Goal: Task Accomplishment & Management: Manage account settings

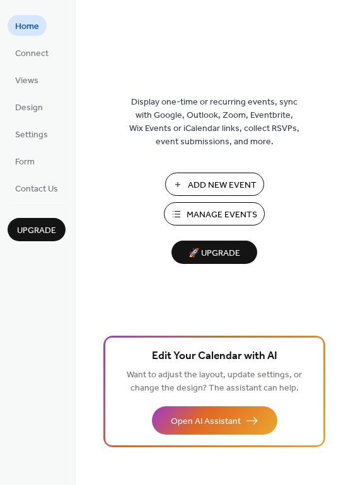
click at [218, 181] on span "Add New Event" at bounding box center [222, 185] width 69 height 13
click at [15, 134] on span "Settings" at bounding box center [31, 135] width 33 height 13
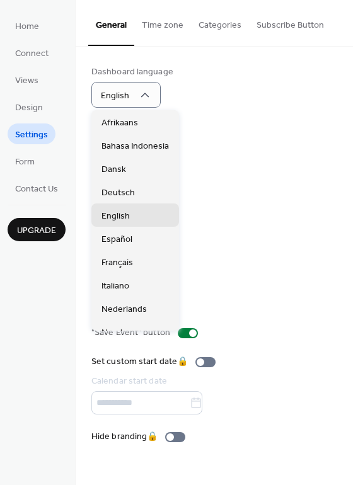
click at [248, 147] on div "Calendar language Français" at bounding box center [214, 145] width 246 height 42
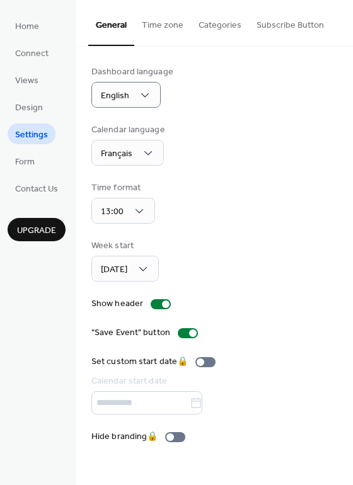
click at [155, 24] on button "Time zone" at bounding box center [162, 22] width 57 height 45
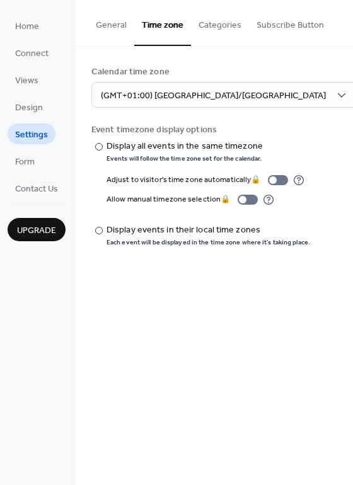
click at [212, 23] on button "Categories" at bounding box center [220, 22] width 58 height 45
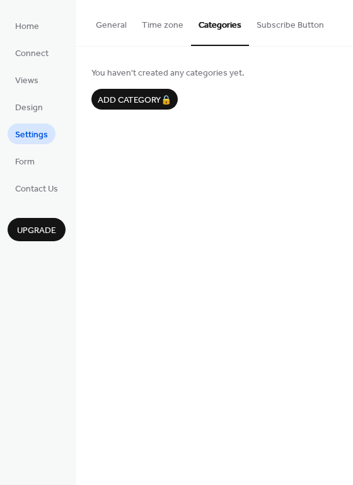
click at [272, 22] on button "Subscribe Button" at bounding box center [290, 22] width 83 height 45
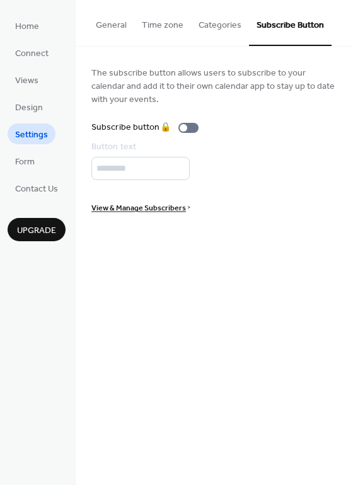
click at [108, 23] on button "General" at bounding box center [111, 22] width 46 height 45
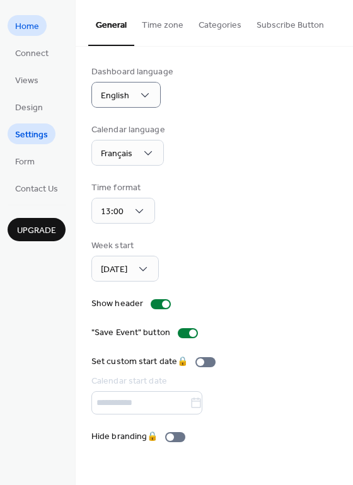
click at [32, 21] on span "Home" at bounding box center [27, 26] width 24 height 13
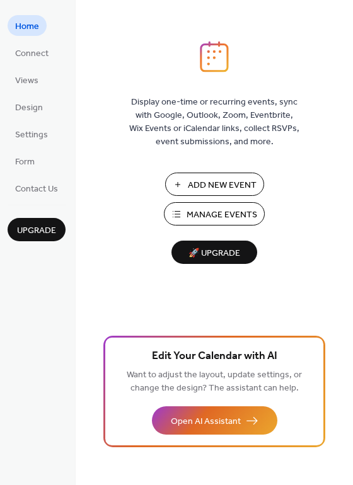
click at [222, 214] on span "Manage Events" at bounding box center [222, 215] width 71 height 13
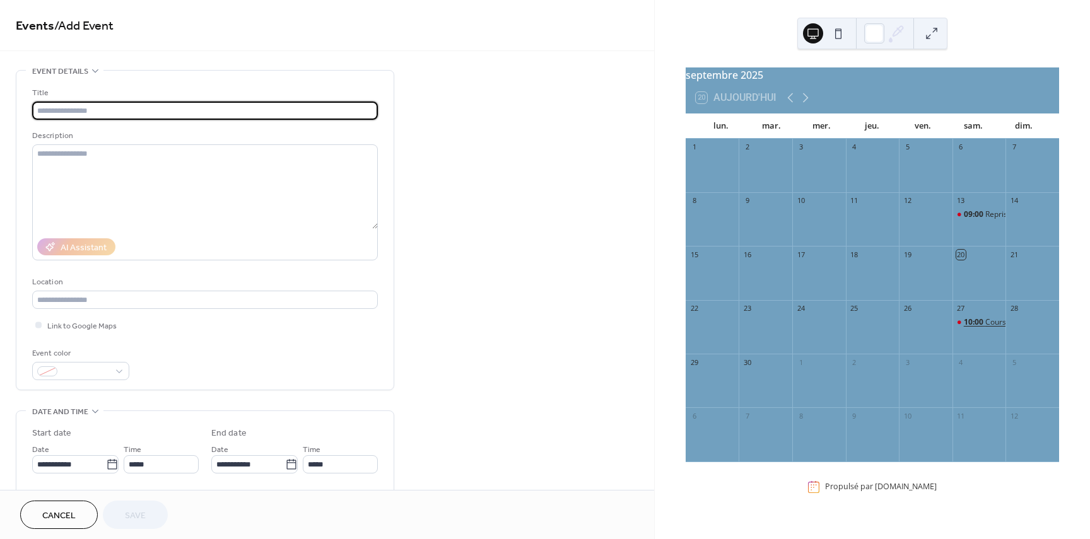
click at [975, 328] on span "10:00" at bounding box center [973, 322] width 21 height 11
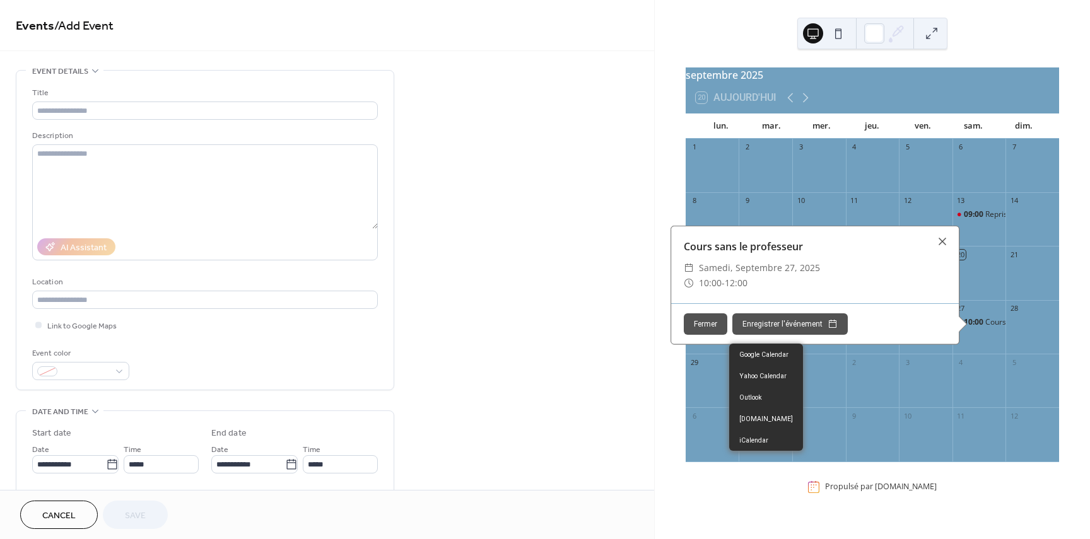
click at [801, 331] on button "Enregistrer l'événement" at bounding box center [789, 323] width 115 height 21
click at [802, 326] on button "Enregistrer l'événement" at bounding box center [789, 323] width 115 height 21
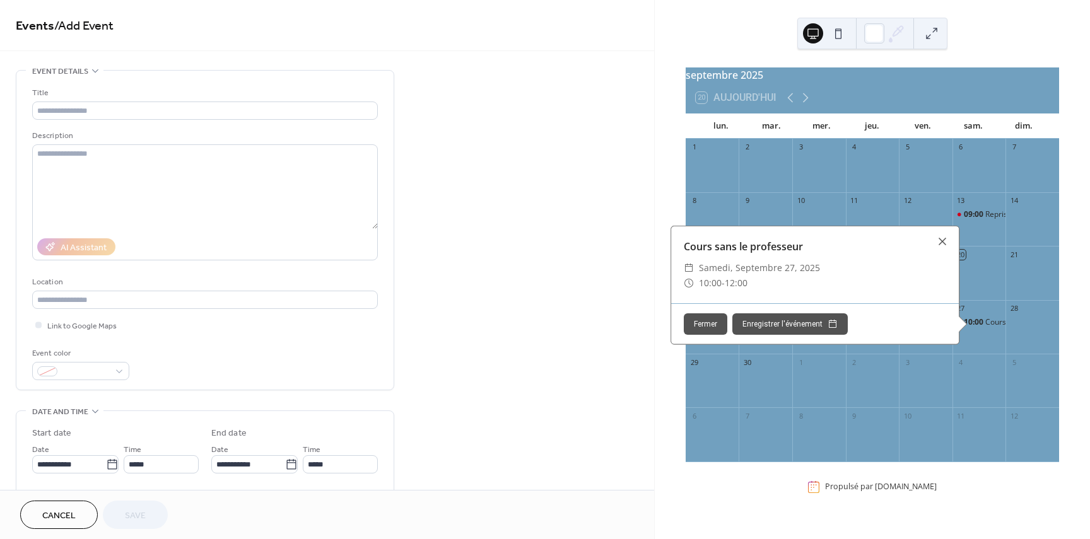
click at [431, 238] on div "**********" at bounding box center [327, 456] width 654 height 772
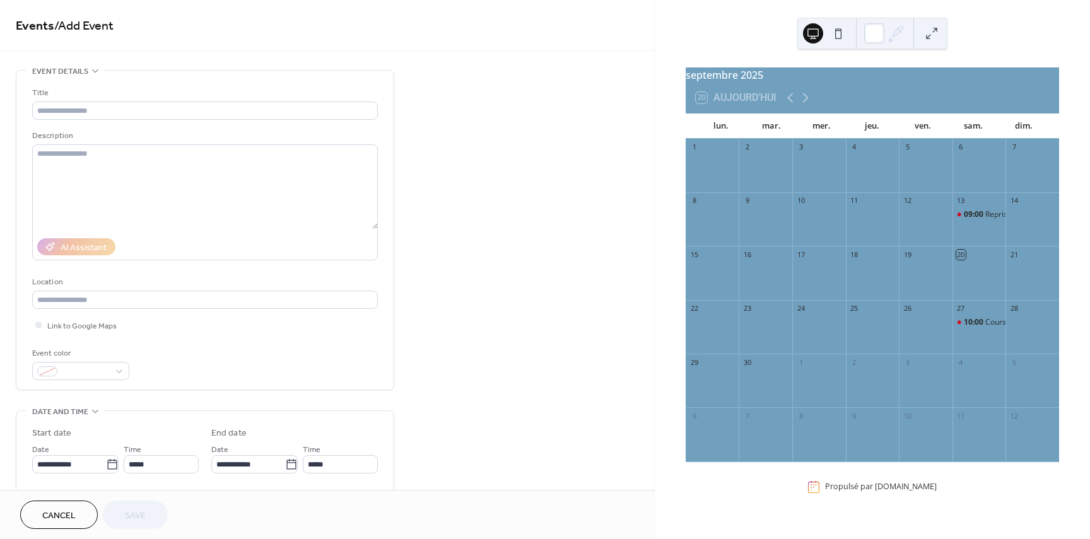
click at [973, 349] on div "10:00 Cours sans le professeur" at bounding box center [979, 333] width 54 height 32
click at [960, 317] on div "27" at bounding box center [979, 308] width 54 height 17
click at [78, 103] on input "text" at bounding box center [205, 111] width 346 height 18
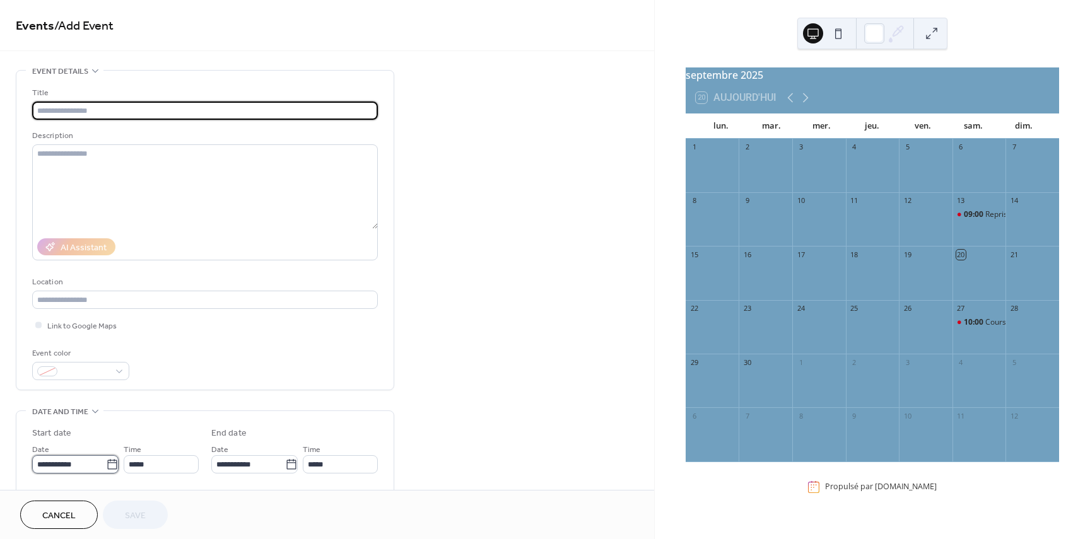
click at [66, 463] on body "**********" at bounding box center [545, 269] width 1090 height 539
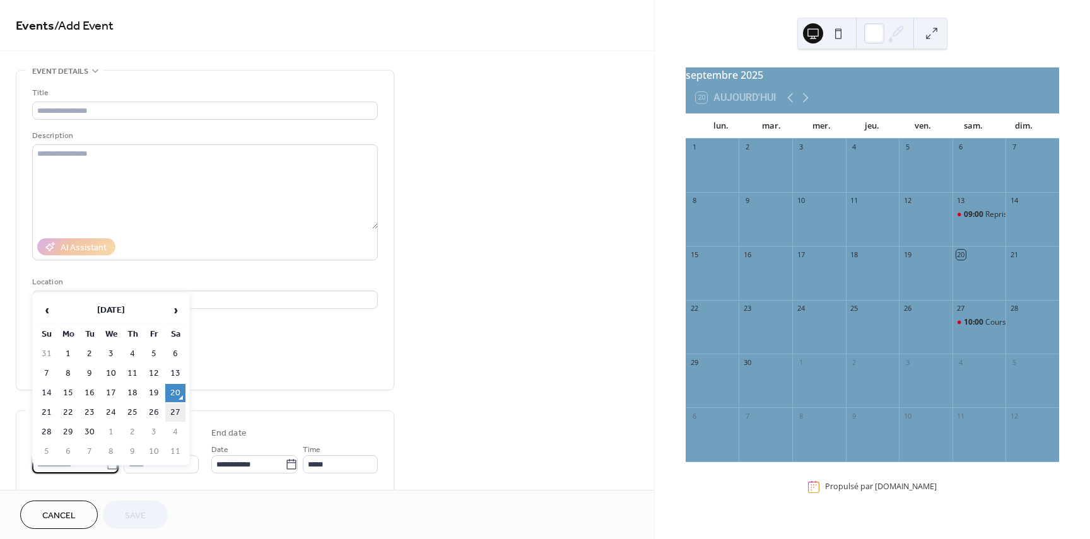
click at [173, 409] on td "27" at bounding box center [175, 413] width 20 height 18
type input "**********"
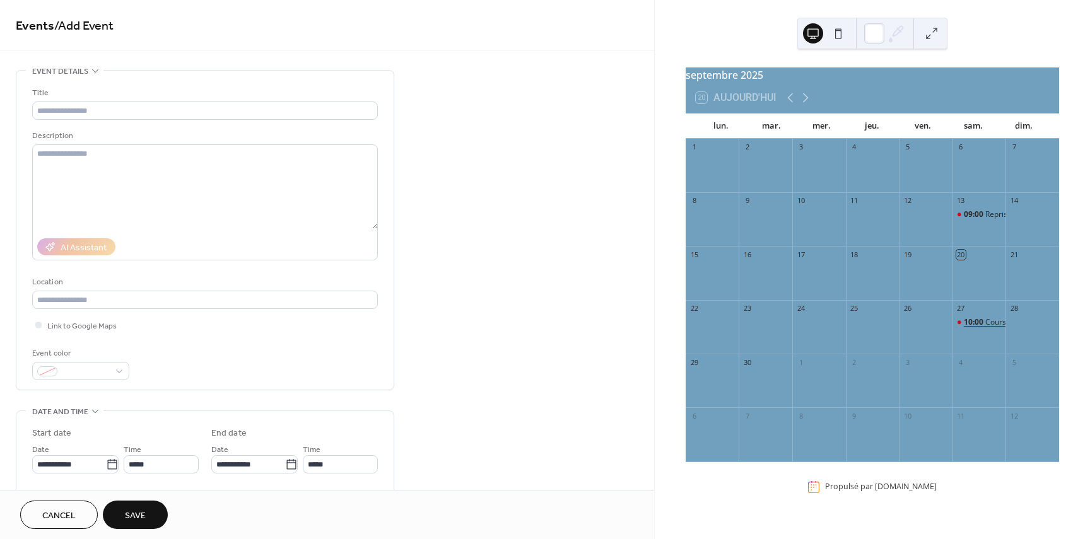
click at [963, 328] on span "10:00" at bounding box center [973, 322] width 21 height 11
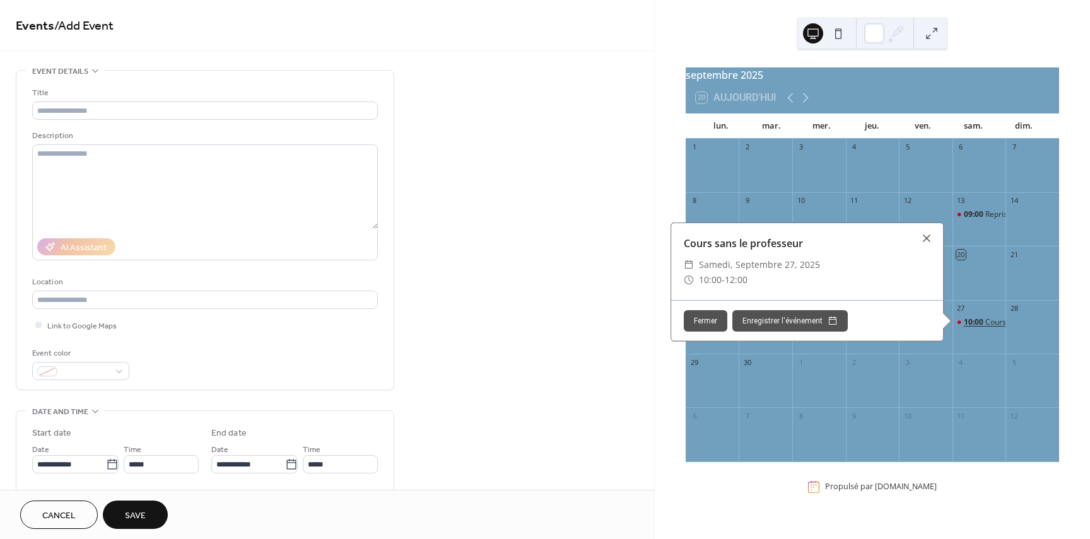
click at [963, 328] on span "10:00" at bounding box center [973, 322] width 21 height 11
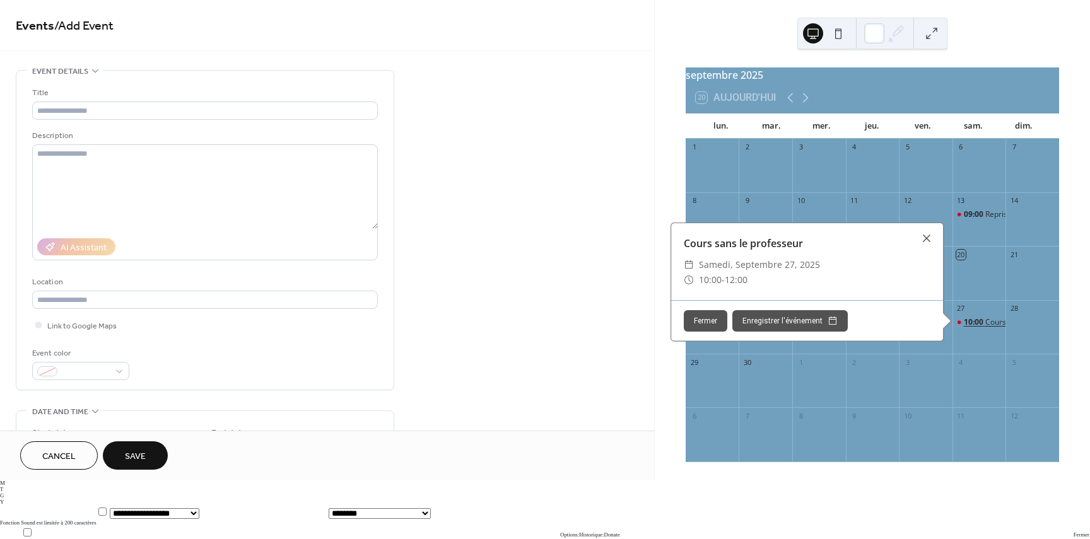
click at [973, 327] on span "10:00" at bounding box center [973, 322] width 21 height 11
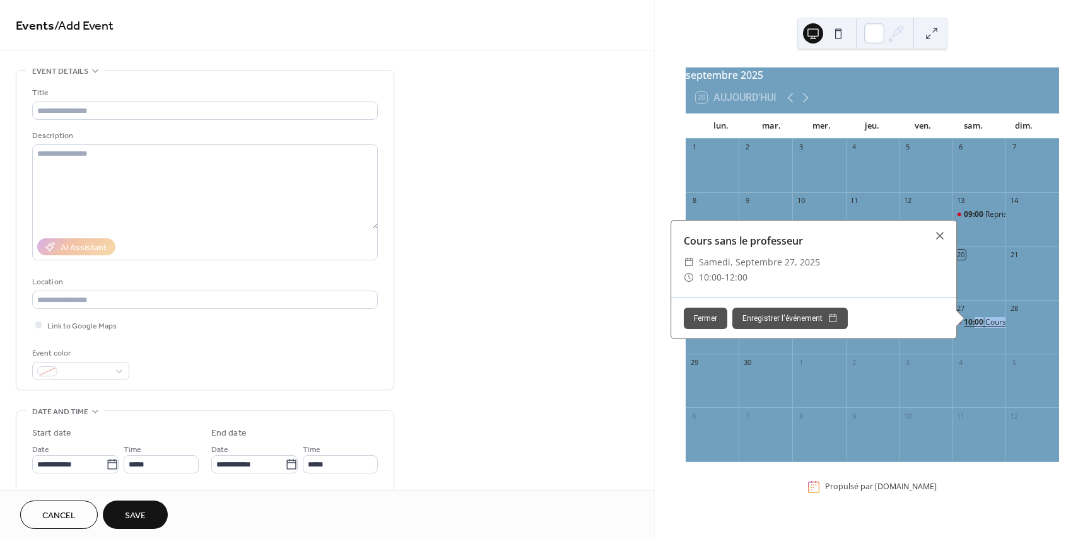
click at [973, 327] on span "10:00" at bounding box center [973, 322] width 21 height 11
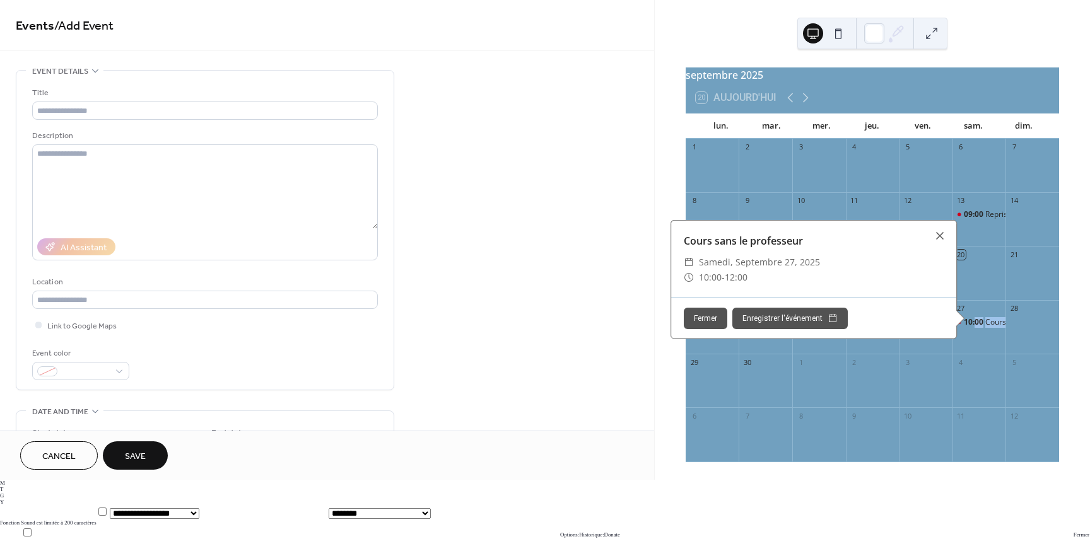
click at [974, 340] on div "10:00 Cours sans le professeur" at bounding box center [979, 333] width 54 height 32
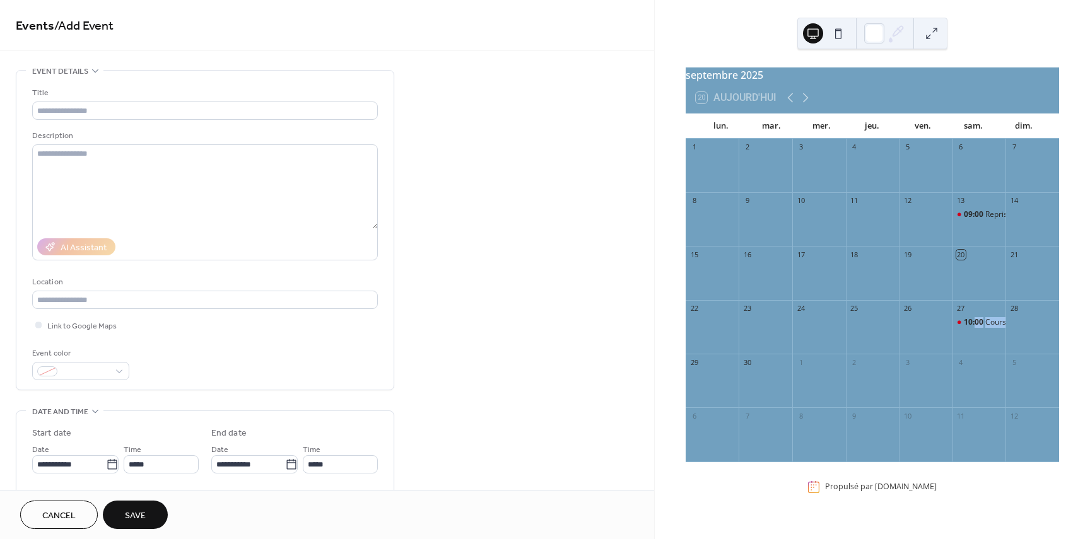
click at [974, 340] on div "10:00 Cours sans le professeur" at bounding box center [979, 333] width 54 height 32
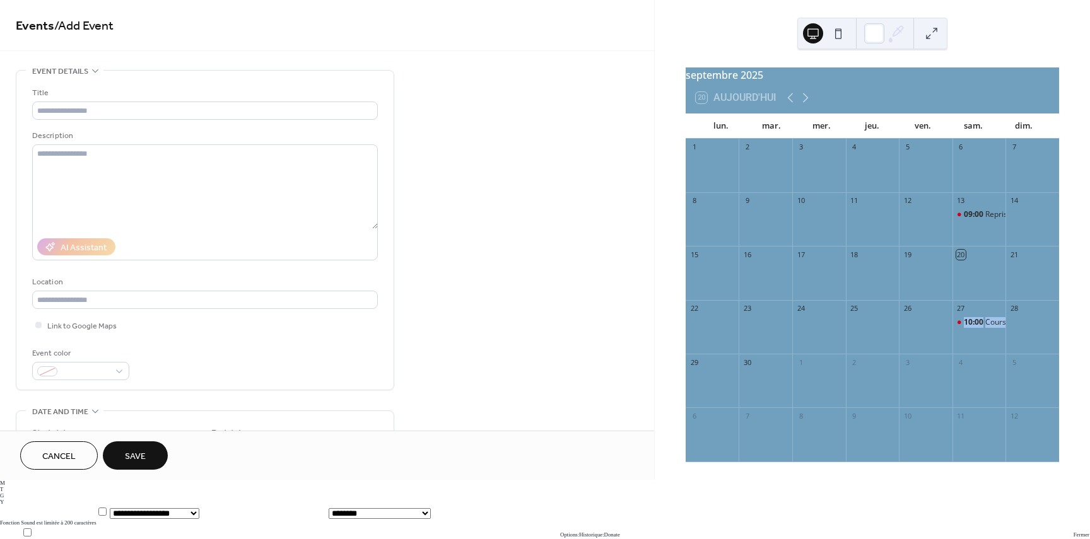
click at [974, 340] on div "10:00 Cours sans le professeur" at bounding box center [979, 333] width 54 height 32
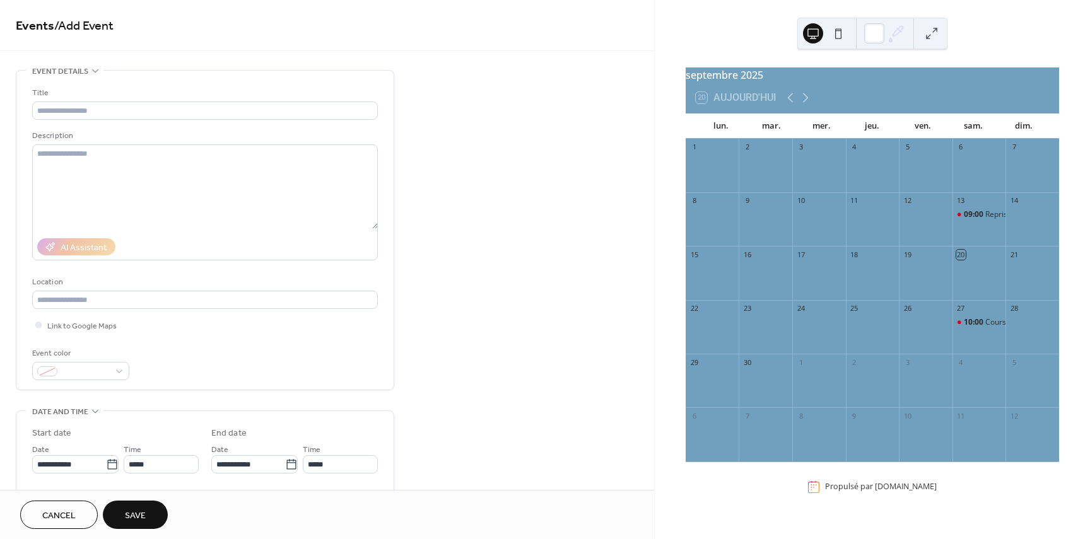
click at [958, 317] on div "27" at bounding box center [979, 308] width 54 height 17
click at [963, 328] on span "10:00" at bounding box center [973, 322] width 21 height 11
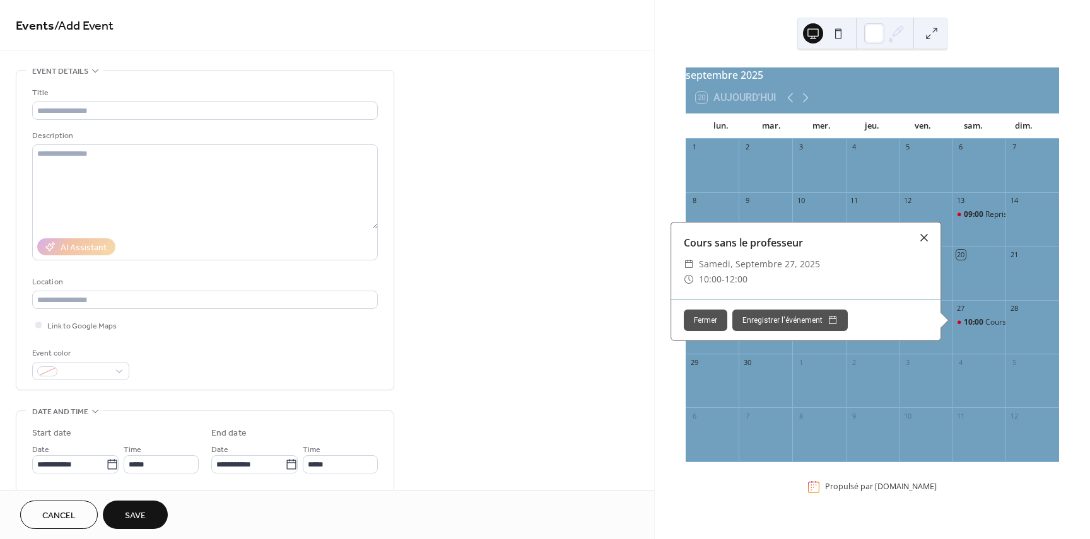
click at [921, 247] on div at bounding box center [924, 238] width 18 height 18
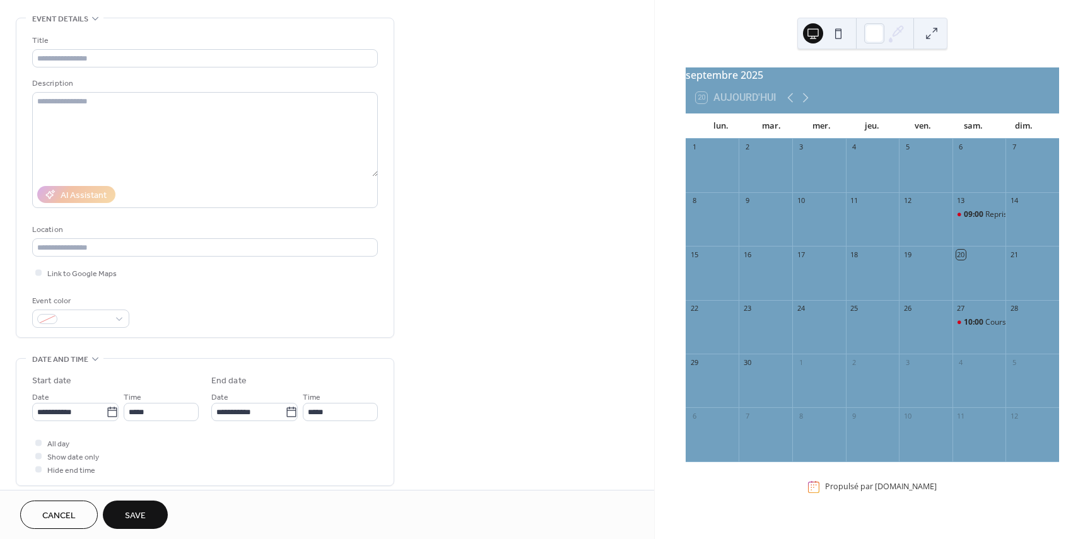
scroll to position [42, 0]
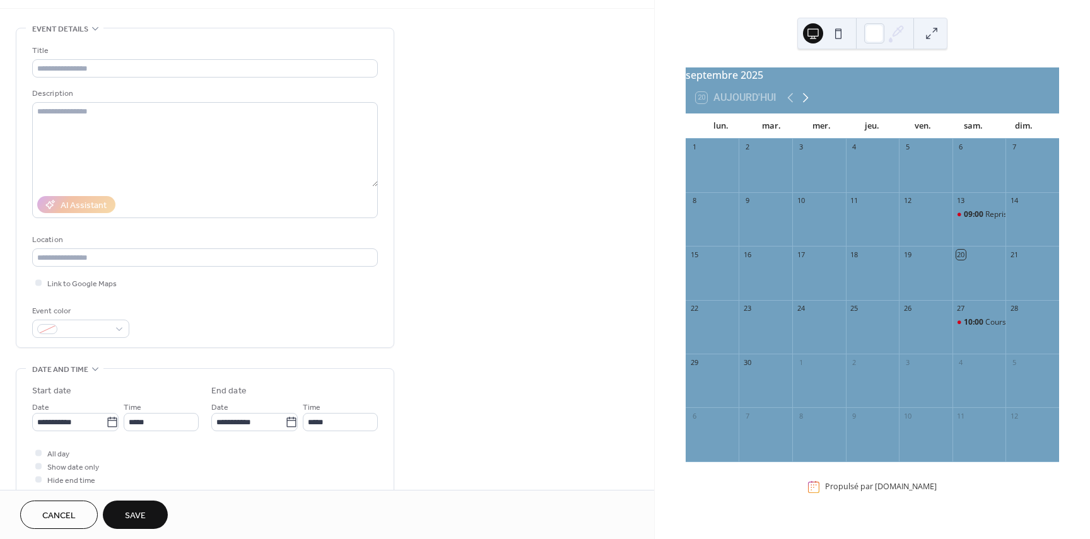
click at [811, 103] on icon at bounding box center [805, 97] width 15 height 15
click at [786, 101] on icon at bounding box center [789, 97] width 15 height 15
click at [965, 328] on span "10:00" at bounding box center [973, 322] width 21 height 11
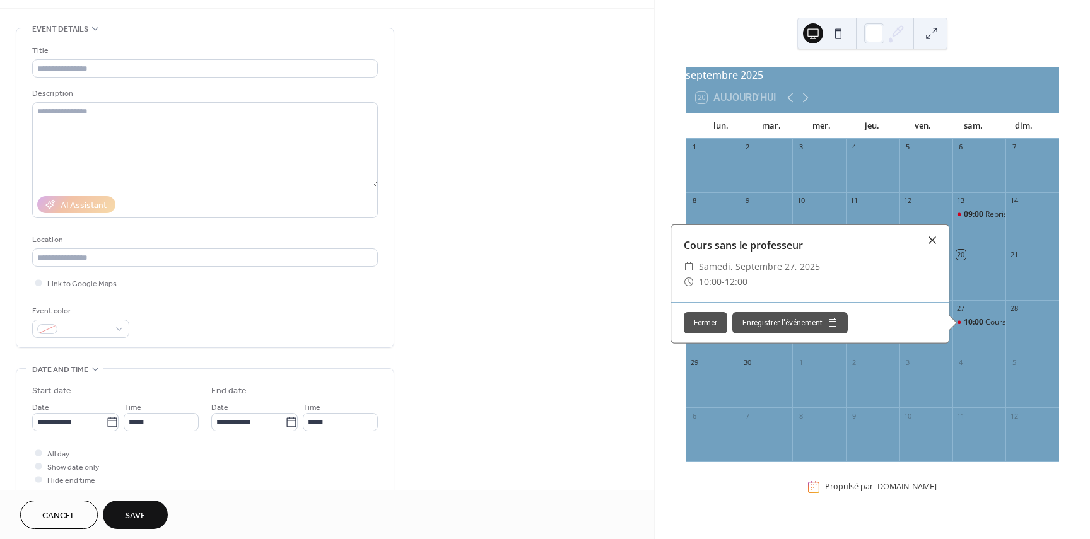
click at [926, 248] on div at bounding box center [932, 240] width 18 height 18
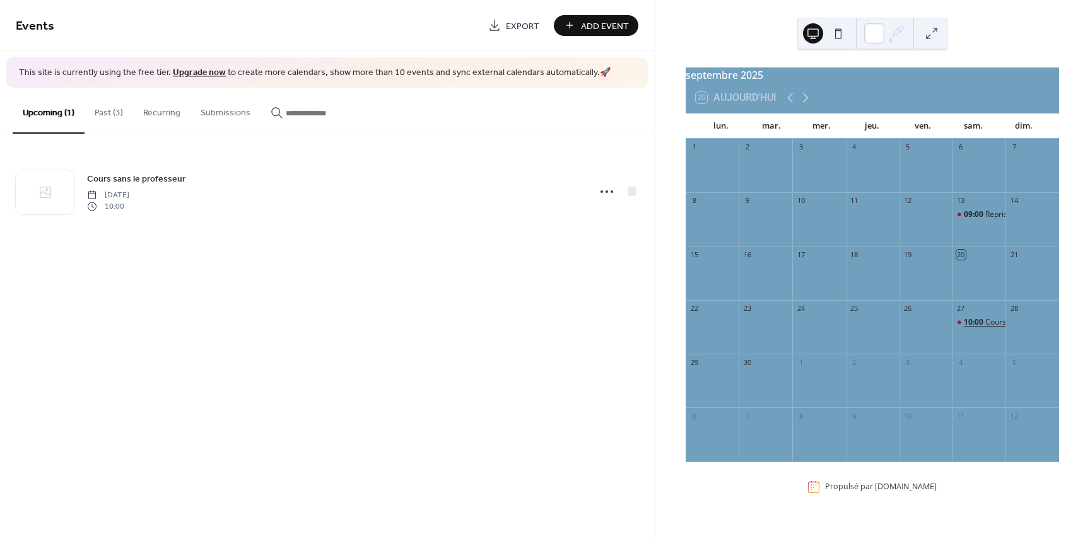
click at [969, 328] on span "10:00" at bounding box center [973, 322] width 21 height 11
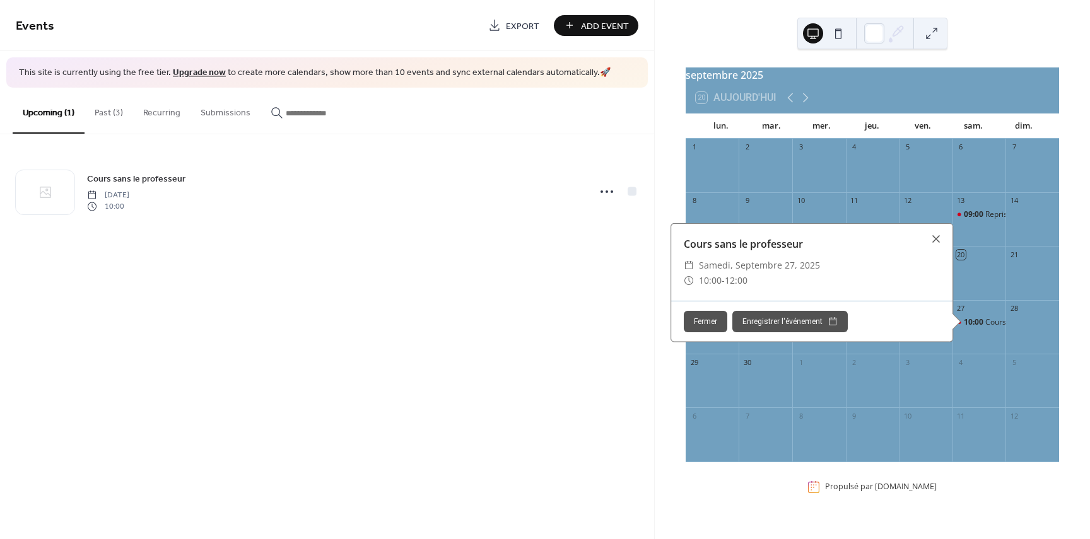
click at [371, 306] on div "Events Export Add Event This site is currently using the free tier. Upgrade now…" at bounding box center [327, 269] width 654 height 539
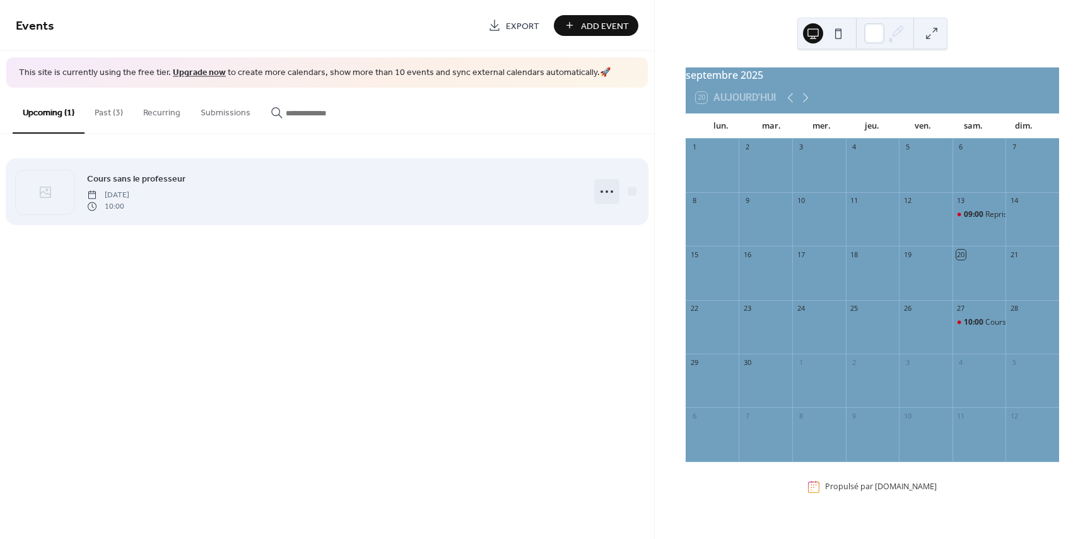
click at [609, 187] on icon at bounding box center [606, 192] width 20 height 20
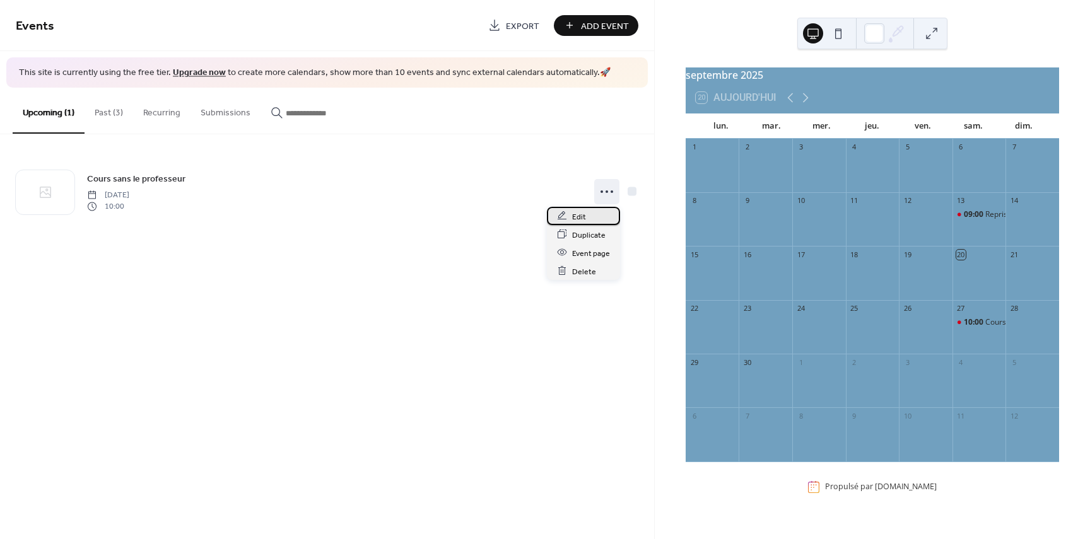
click at [590, 218] on div "Edit" at bounding box center [583, 216] width 73 height 18
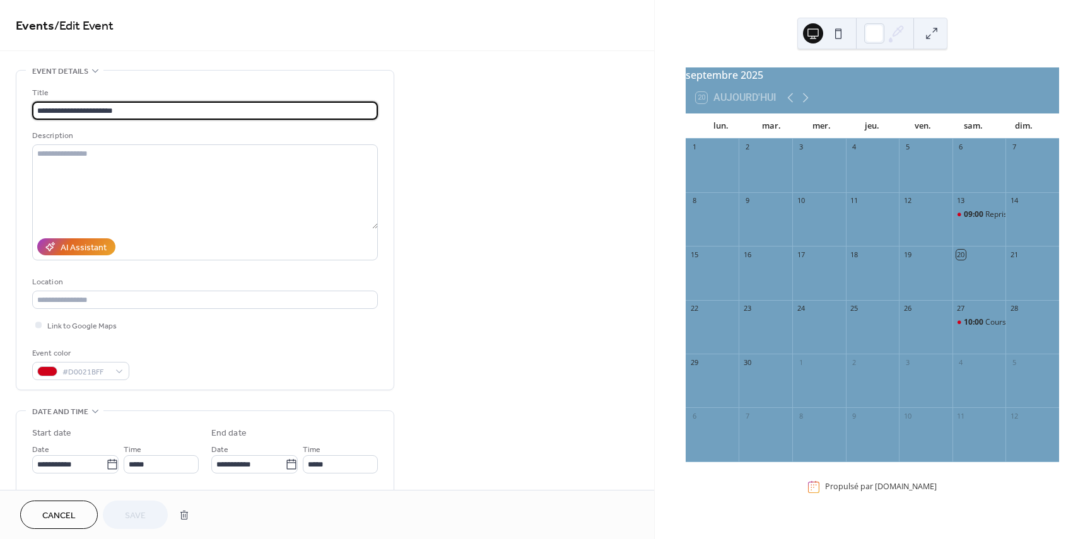
drag, startPoint x: 136, startPoint y: 111, endPoint x: 29, endPoint y: 102, distance: 107.6
click at [29, 102] on div "**********" at bounding box center [204, 230] width 377 height 319
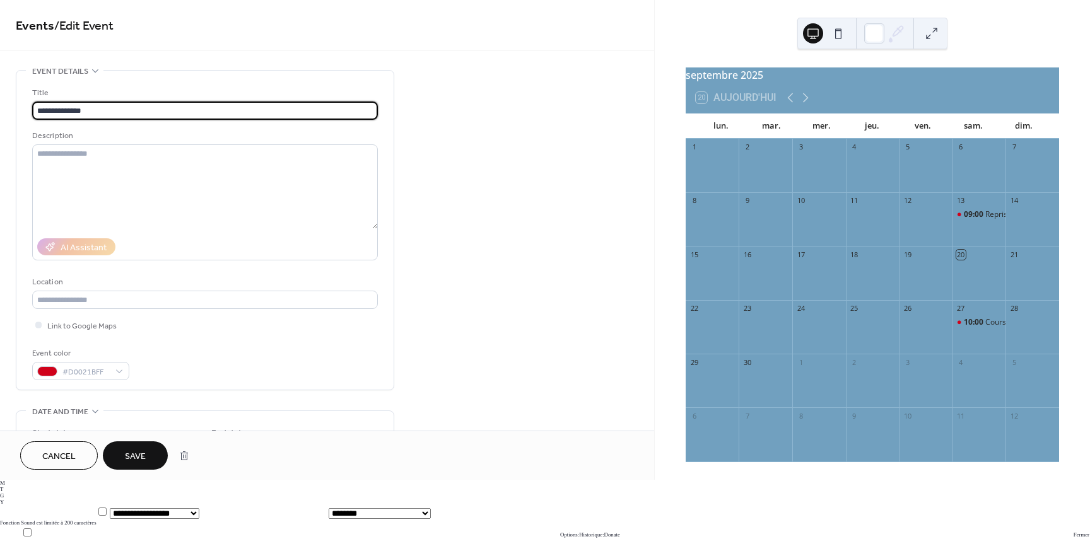
type input "**********"
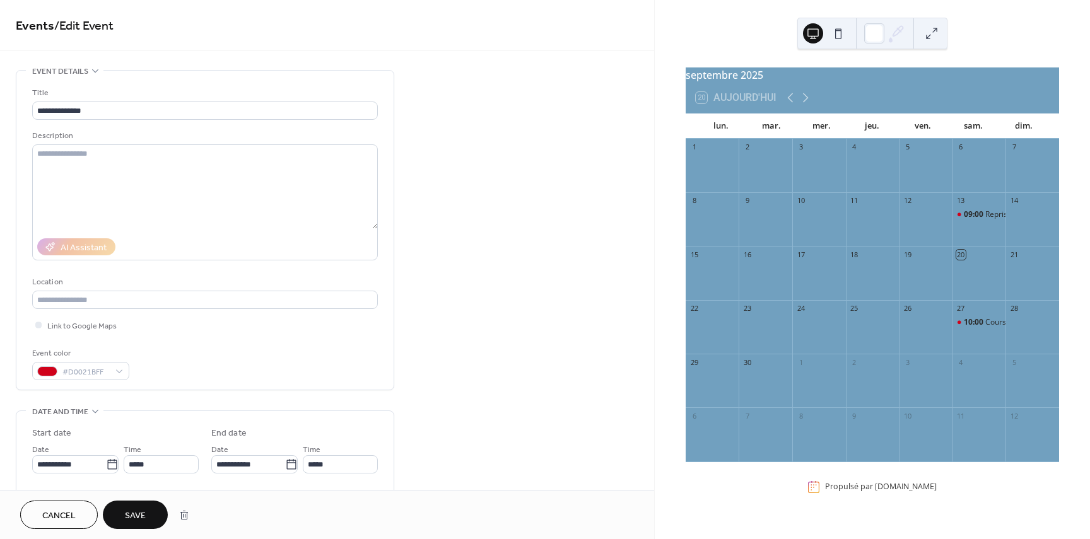
click at [141, 516] on span "Save" at bounding box center [135, 515] width 21 height 13
